Goal: Task Accomplishment & Management: Use online tool/utility

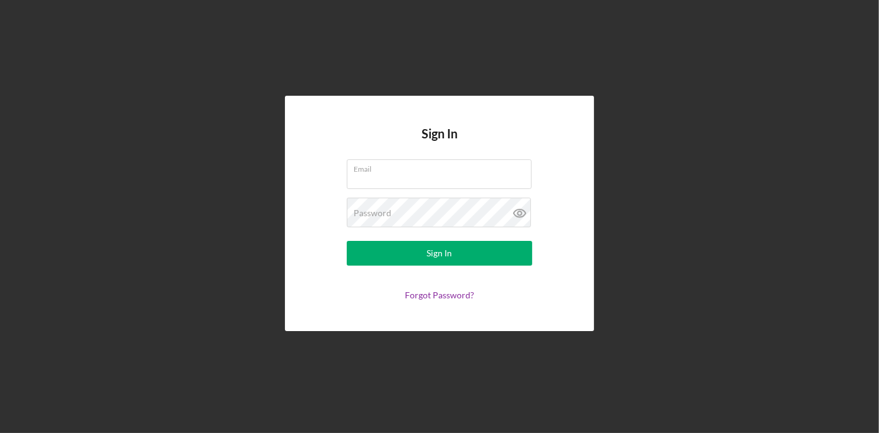
type input "[PERSON_NAME][EMAIL_ADDRESS][PERSON_NAME][DOMAIN_NAME]"
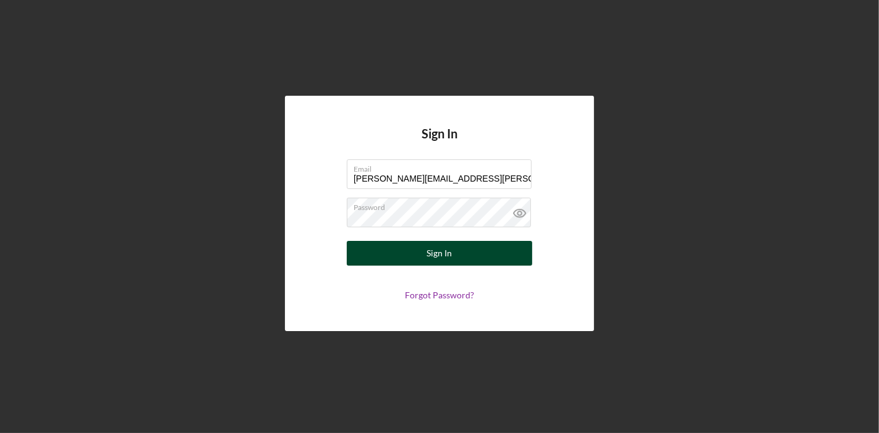
click at [453, 253] on button "Sign In" at bounding box center [439, 253] width 185 height 25
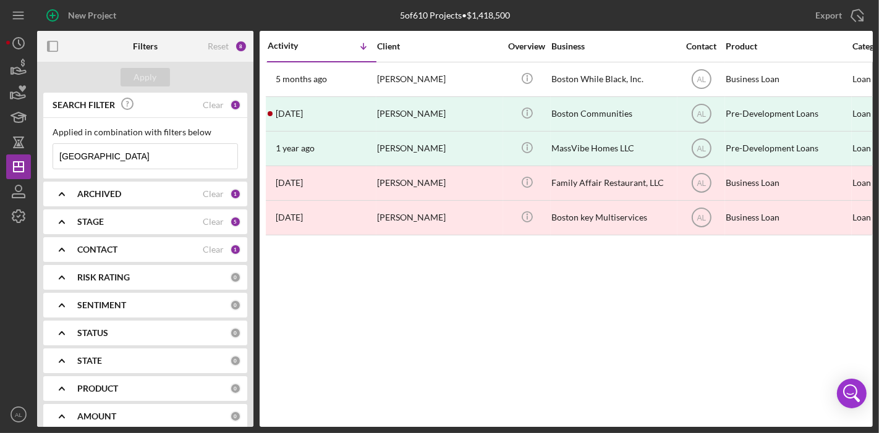
click at [147, 247] on div "CONTACT" at bounding box center [140, 250] width 126 height 10
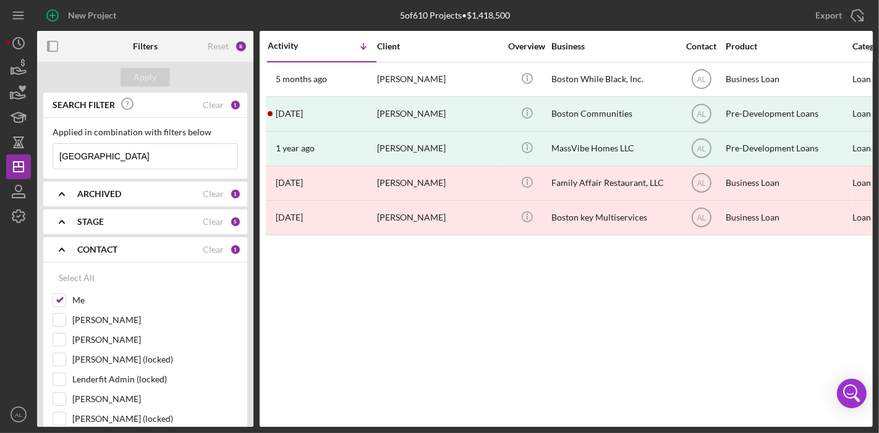
drag, startPoint x: 252, startPoint y: 220, endPoint x: 249, endPoint y: 261, distance: 40.9
click at [249, 261] on div "SEARCH FILTER Clear 1 Applied in combination with filters below boston Icon/Men…" at bounding box center [145, 260] width 216 height 334
drag, startPoint x: 249, startPoint y: 261, endPoint x: 190, endPoint y: 299, distance: 70.7
click at [190, 299] on label "Me" at bounding box center [155, 300] width 166 height 12
click at [66, 299] on input "Me" at bounding box center [59, 300] width 12 height 12
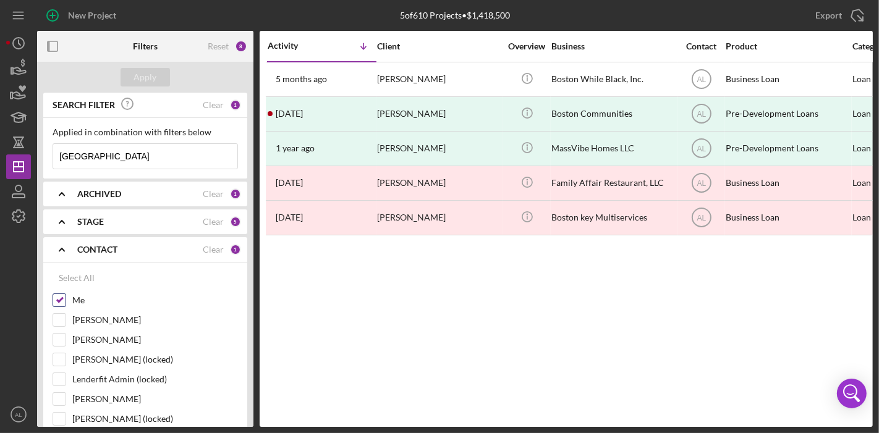
checkbox input "false"
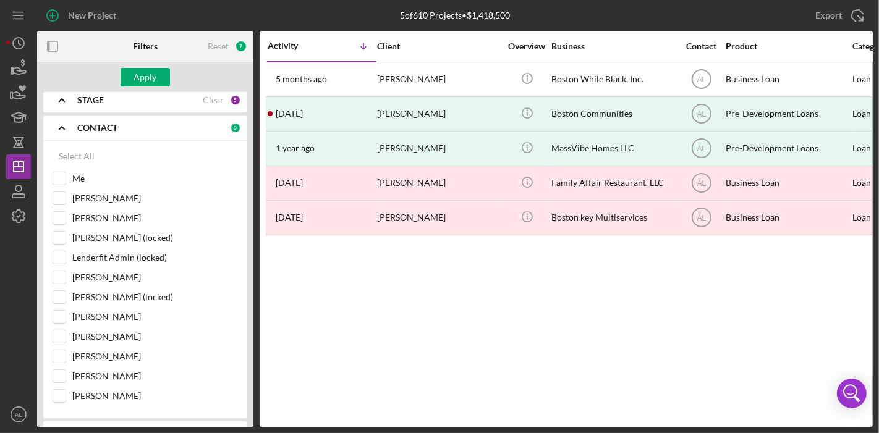
scroll to position [119, 0]
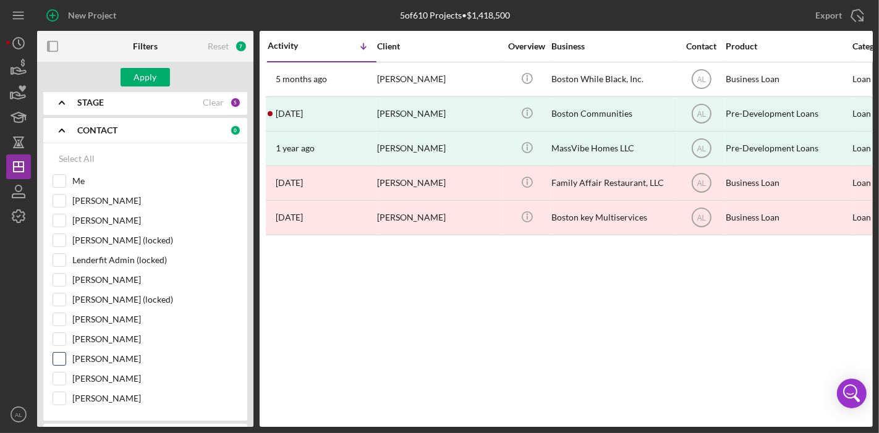
click at [56, 355] on input "[PERSON_NAME]" at bounding box center [59, 359] width 12 height 12
checkbox input "true"
click at [151, 67] on div "Apply" at bounding box center [145, 77] width 216 height 31
click at [148, 75] on div "Apply" at bounding box center [145, 77] width 23 height 19
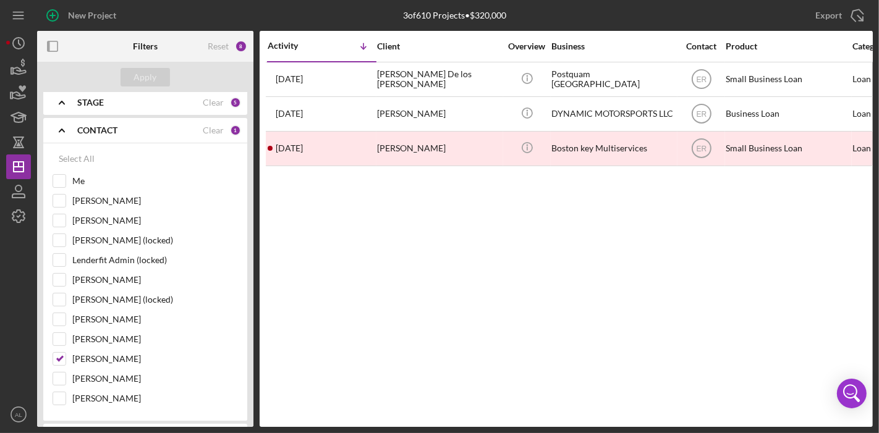
click at [189, 106] on div "STAGE" at bounding box center [140, 103] width 126 height 10
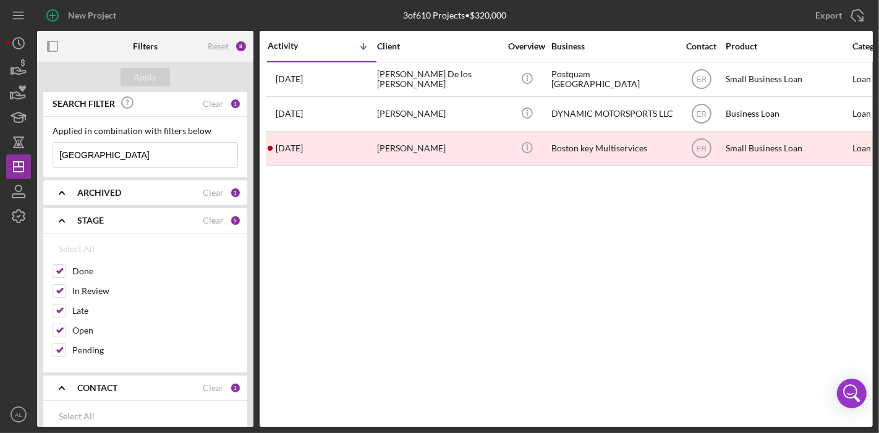
scroll to position [0, 0]
